Goal: Find contact information: Find contact information

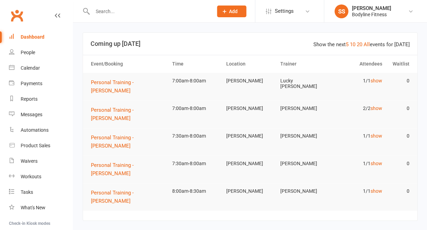
click at [111, 7] on input "text" at bounding box center [149, 12] width 118 height 10
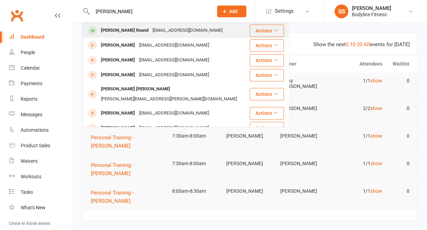
type input "[PERSON_NAME]"
click at [107, 30] on div "[PERSON_NAME] Round" at bounding box center [125, 30] width 52 height 10
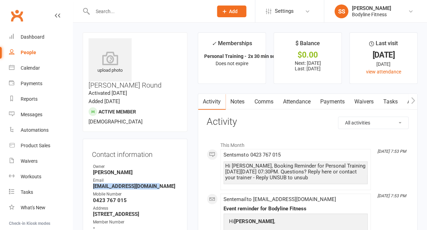
drag, startPoint x: 157, startPoint y: 166, endPoint x: 92, endPoint y: 167, distance: 65.1
click at [92, 177] on li "Email [EMAIL_ADDRESS][DOMAIN_NAME]" at bounding box center [135, 183] width 86 height 12
copy strong "[EMAIL_ADDRESS][DOMAIN_NAME]"
click at [104, 12] on input "text" at bounding box center [149, 12] width 118 height 10
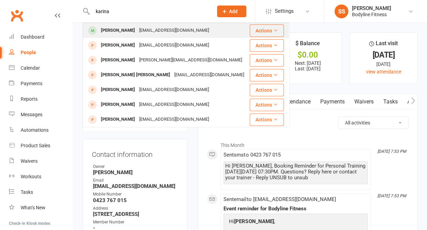
type input "karina"
click at [102, 30] on div "[PERSON_NAME]" at bounding box center [118, 30] width 38 height 10
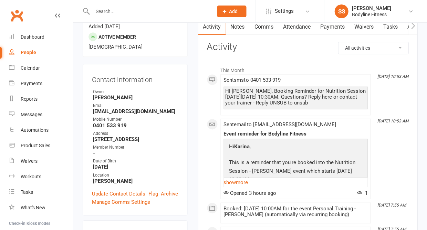
scroll to position [32, 0]
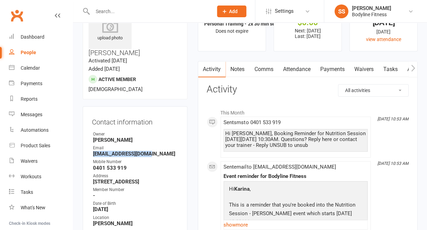
drag, startPoint x: 148, startPoint y: 136, endPoint x: 91, endPoint y: 135, distance: 57.2
click at [91, 135] on div "Contact information Owner [PERSON_NAME] Email [EMAIL_ADDRESS][DOMAIN_NAME] Mobi…" at bounding box center [135, 181] width 105 height 151
copy strong "[EMAIL_ADDRESS][DOMAIN_NAME]"
